Goal: Task Accomplishment & Management: Use online tool/utility

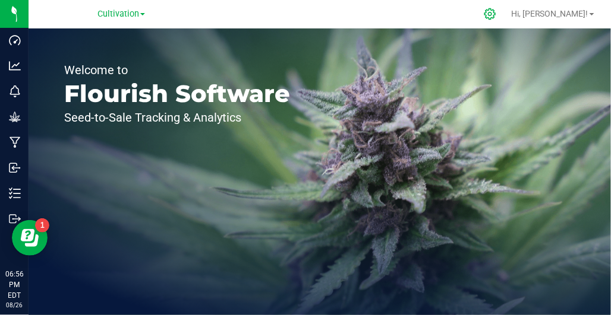
click at [496, 15] on icon at bounding box center [489, 14] width 12 height 12
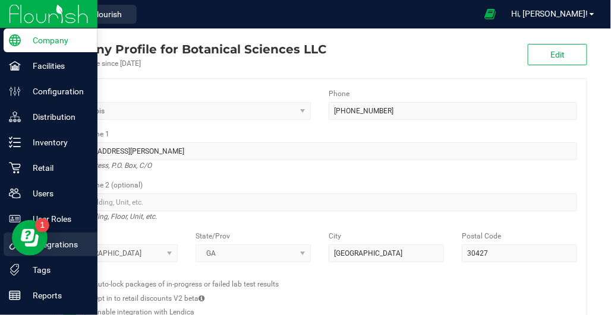
click at [6, 253] on div "Integrations" at bounding box center [51, 245] width 94 height 24
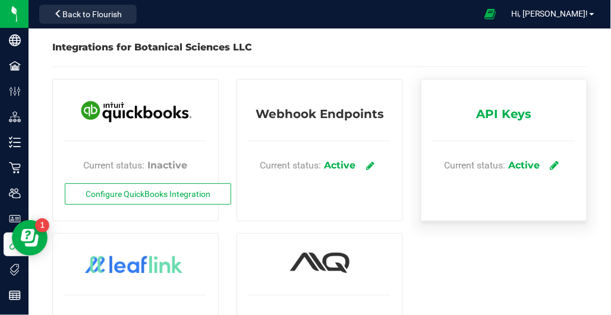
click at [558, 165] on icon at bounding box center [554, 165] width 9 height 11
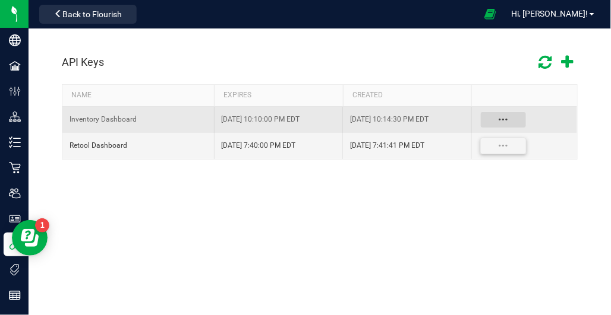
click at [502, 119] on button "Data table" at bounding box center [503, 120] width 46 height 17
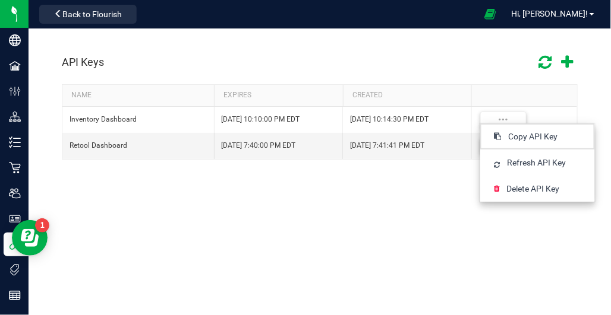
click at [375, 190] on div "API Keys NAME EXPIRES CREATED Inventory Dashboard [DATE] 10:10:00 PM EDT [DATE]…" at bounding box center [320, 189] width 582 height 321
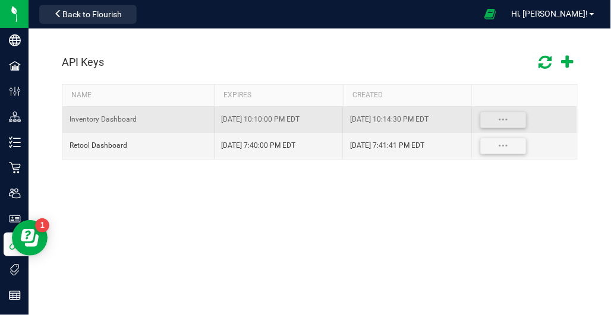
click at [118, 121] on div "Inventory Dashboard" at bounding box center [137, 119] width 137 height 11
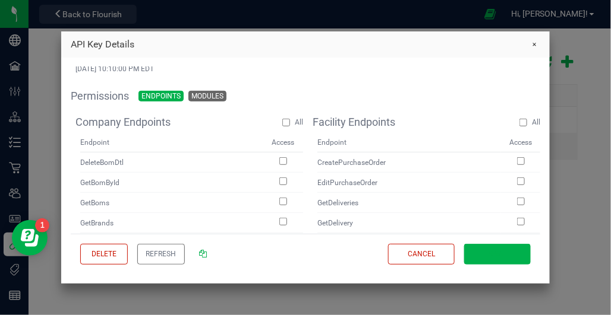
scroll to position [124, 0]
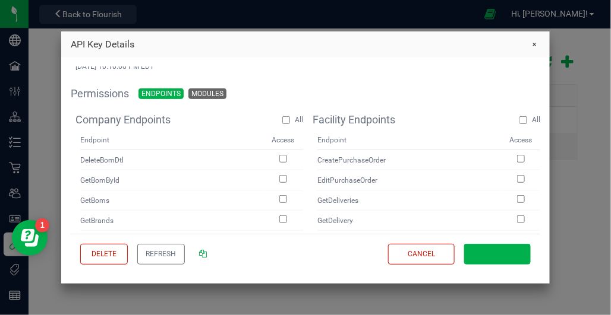
click at [154, 91] on span "Endpoints" at bounding box center [160, 94] width 39 height 10
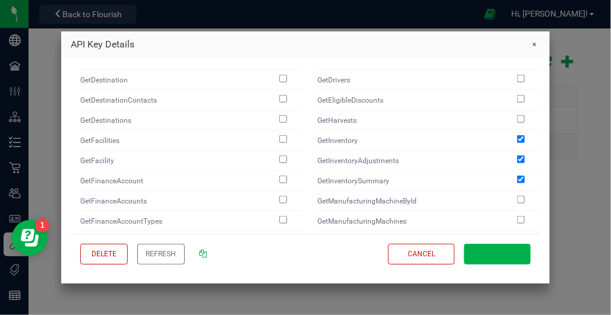
scroll to position [286, 0]
